Goal: Task Accomplishment & Management: Manage account settings

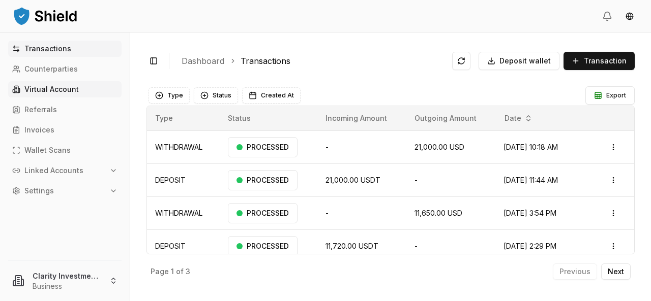
click at [33, 87] on p "Virtual Account" at bounding box center [51, 89] width 54 height 7
click at [518, 59] on span "Deposit wallet" at bounding box center [524, 61] width 51 height 10
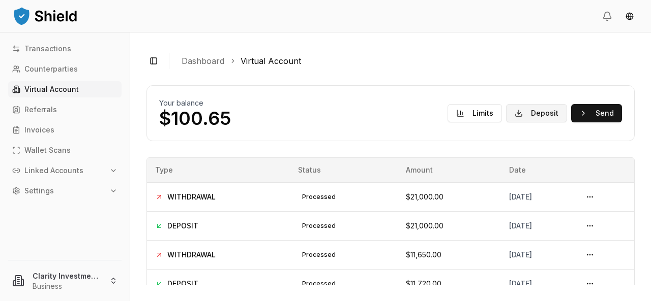
click at [540, 114] on button "Deposit" at bounding box center [536, 113] width 61 height 18
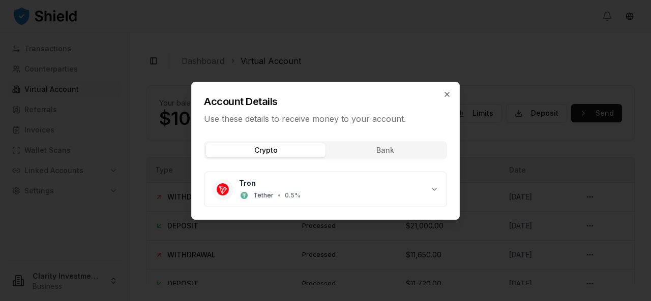
click at [289, 147] on button "Crypto" at bounding box center [265, 150] width 119 height 14
click at [299, 152] on button "Crypto" at bounding box center [265, 150] width 119 height 14
click at [274, 152] on button "Crypto" at bounding box center [265, 150] width 119 height 14
click at [445, 92] on icon "button" at bounding box center [447, 94] width 8 height 8
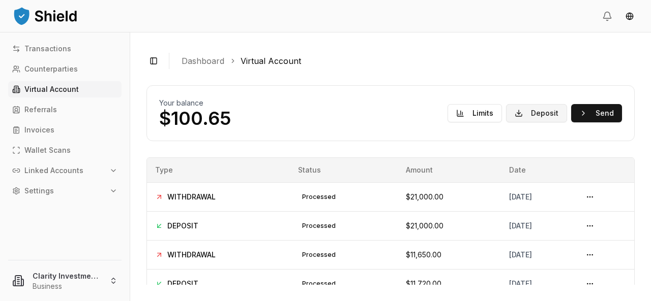
click at [531, 113] on button "Deposit" at bounding box center [536, 113] width 61 height 18
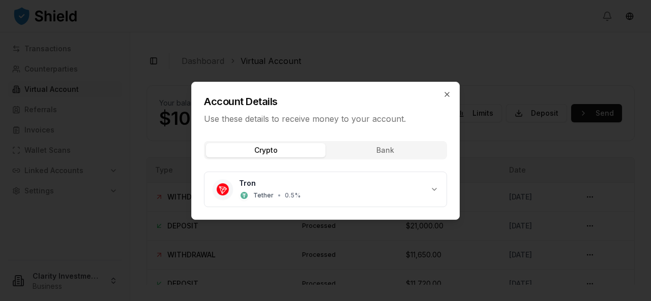
click at [284, 149] on button "Crypto" at bounding box center [265, 150] width 119 height 14
click at [236, 189] on div "Tron Tether • 0.5 %" at bounding box center [322, 189] width 218 height 22
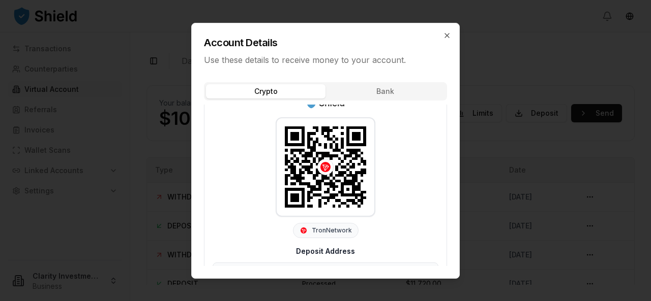
scroll to position [114, 0]
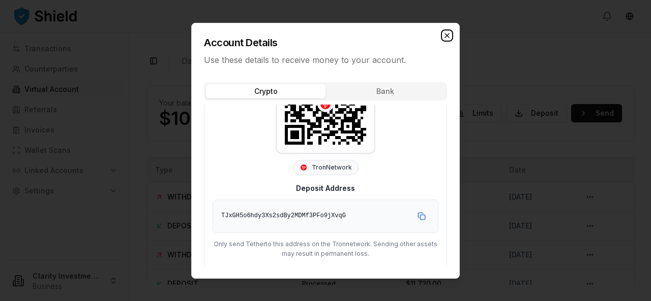
click at [447, 34] on icon "button" at bounding box center [447, 35] width 8 height 8
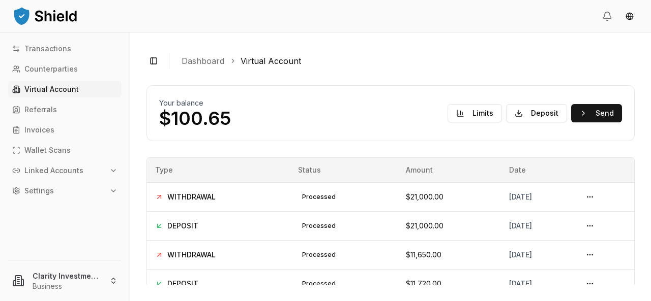
click at [43, 86] on p "Virtual Account" at bounding box center [51, 89] width 54 height 7
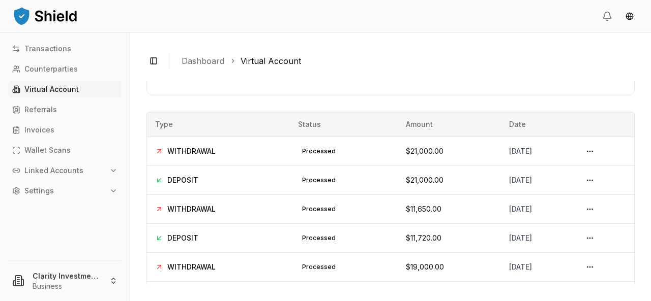
scroll to position [0, 0]
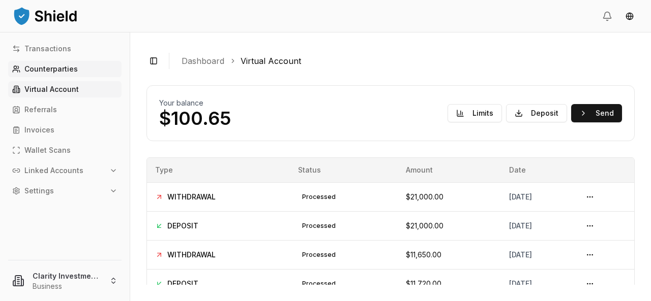
click at [62, 66] on p "Counterparties" at bounding box center [50, 69] width 53 height 7
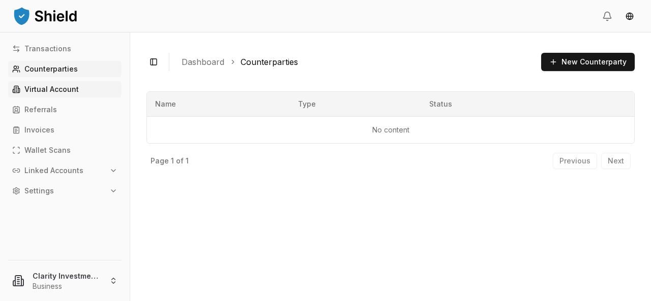
click at [55, 90] on p "Virtual Account" at bounding box center [51, 89] width 54 height 7
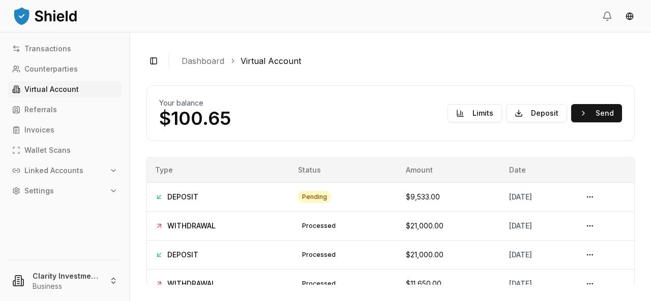
click at [56, 93] on p "Virtual Account" at bounding box center [51, 89] width 54 height 7
click at [45, 88] on p "Virtual Account" at bounding box center [51, 89] width 54 height 7
click at [68, 90] on p "Virtual Account" at bounding box center [51, 89] width 54 height 7
click at [67, 89] on p "Virtual Account" at bounding box center [51, 89] width 54 height 7
click at [466, 115] on button "Limits" at bounding box center [474, 113] width 54 height 18
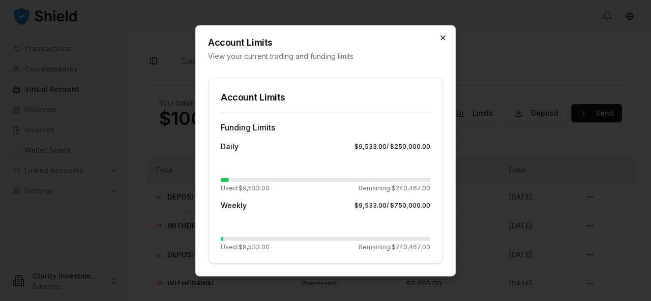
click at [443, 37] on icon "button" at bounding box center [443, 38] width 4 height 4
